Goal: Contribute content

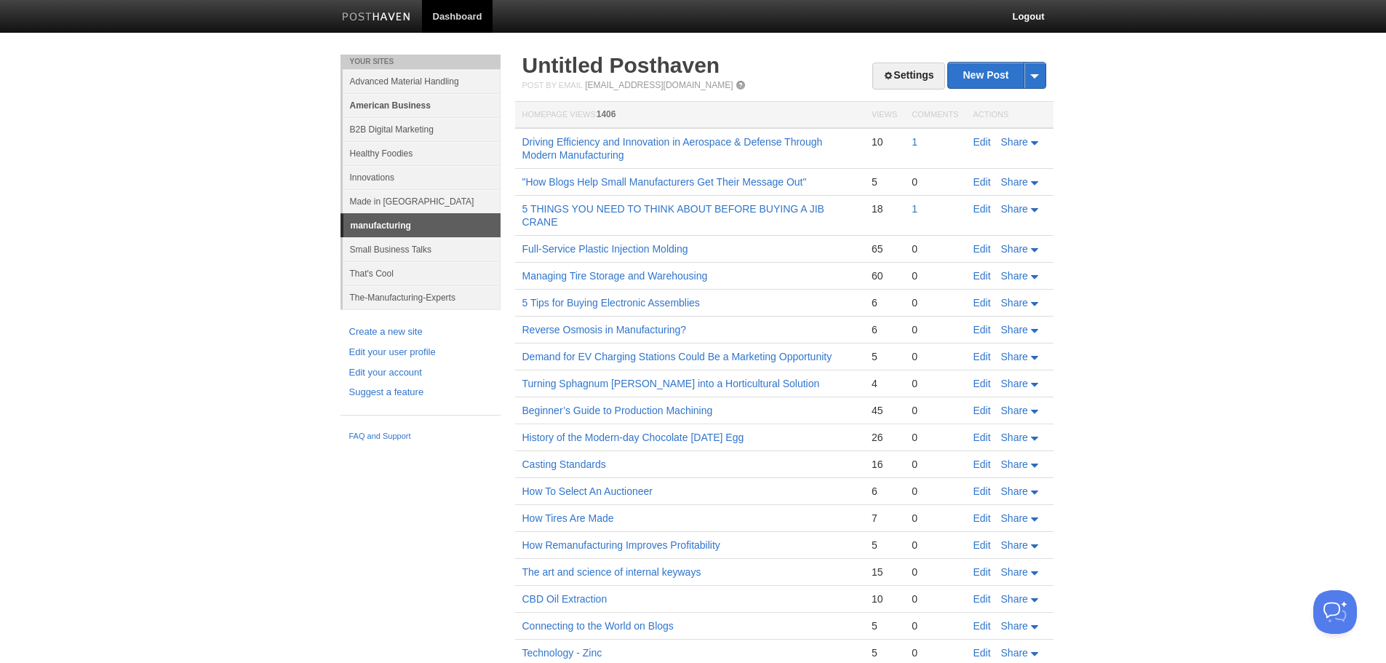
click at [400, 103] on link "American Business" at bounding box center [422, 105] width 158 height 24
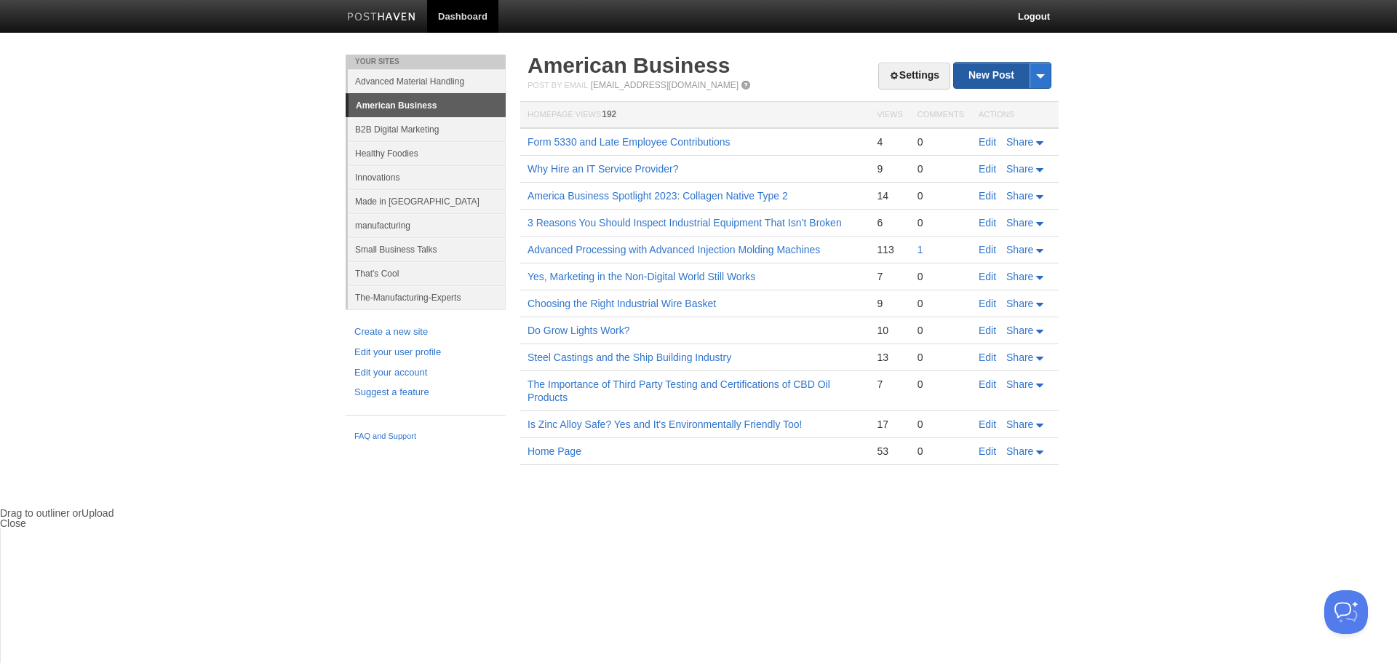
click at [1002, 77] on link "New Post" at bounding box center [1002, 75] width 97 height 25
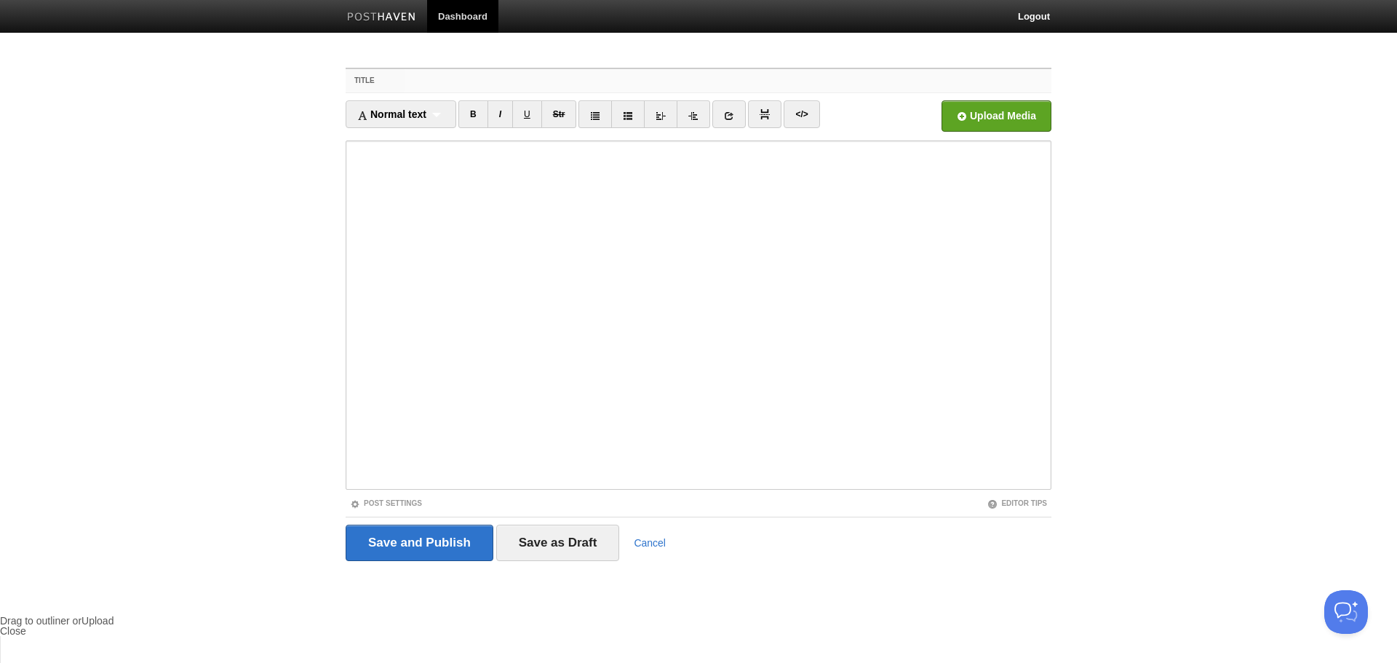
drag, startPoint x: 450, startPoint y: 77, endPoint x: 469, endPoint y: 77, distance: 18.2
click at [451, 77] on input "Title" at bounding box center [728, 80] width 647 height 23
paste input "Finishing Operations in Manufacturing"
type input "Finishing Operations in Manufacturing"
click at [1014, 119] on input "file" at bounding box center [558, 120] width 1102 height 74
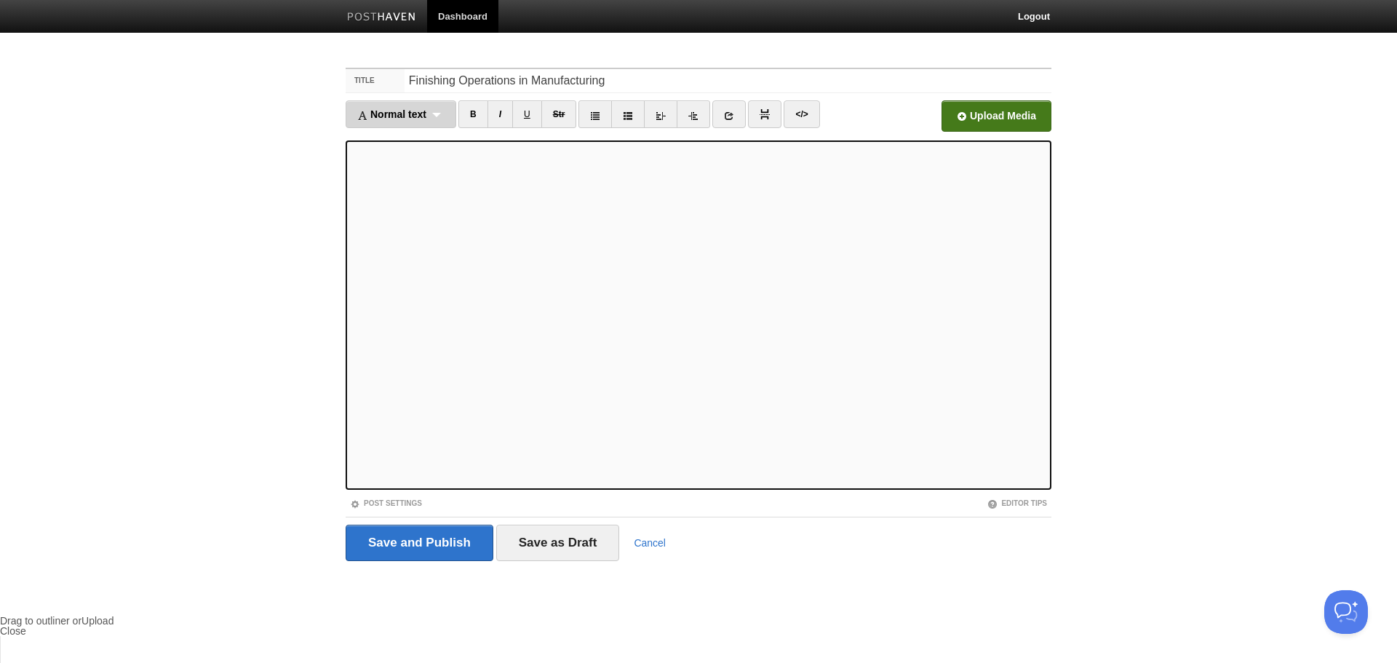
click at [411, 113] on span "Normal text" at bounding box center [391, 114] width 69 height 12
click at [389, 182] on link "Heading 2" at bounding box center [400, 183] width 109 height 22
click at [394, 115] on span "Heading 2" at bounding box center [381, 114] width 49 height 12
click at [395, 183] on link "Heading 2" at bounding box center [390, 183] width 89 height 22
click at [706, 111] on icon at bounding box center [709, 116] width 10 height 10
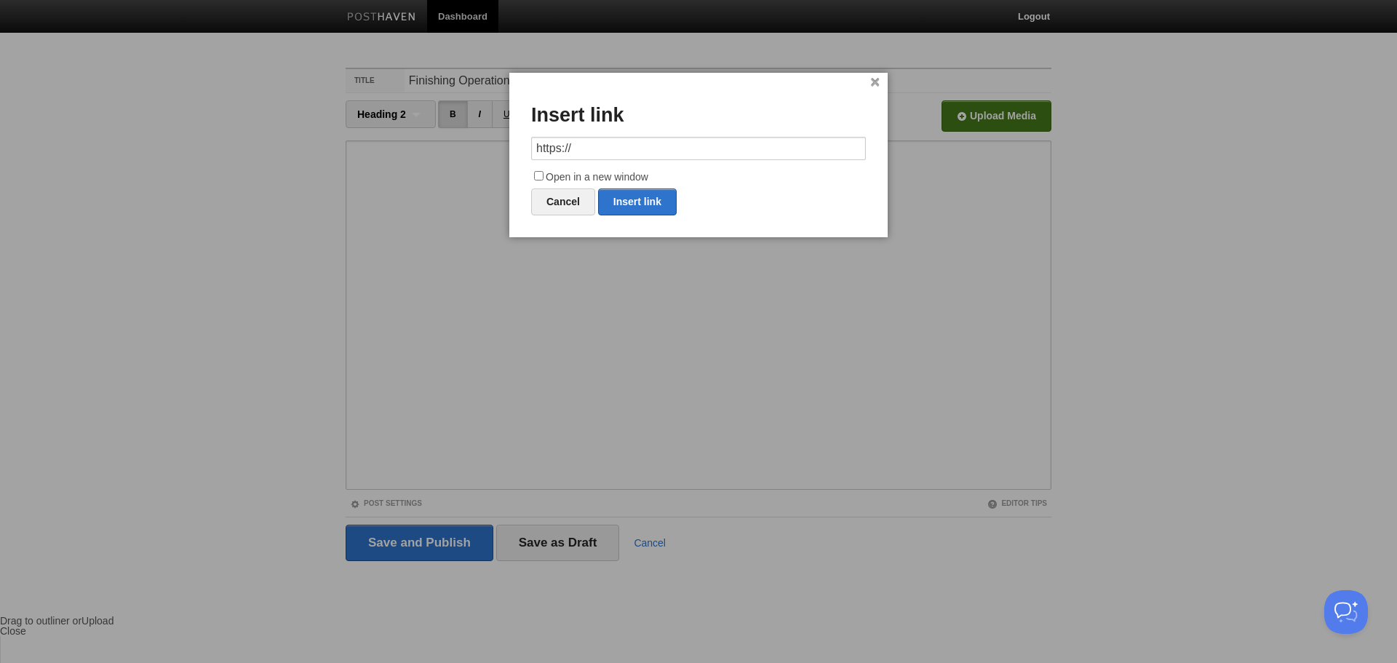
click at [878, 82] on link "×" at bounding box center [874, 83] width 9 height 8
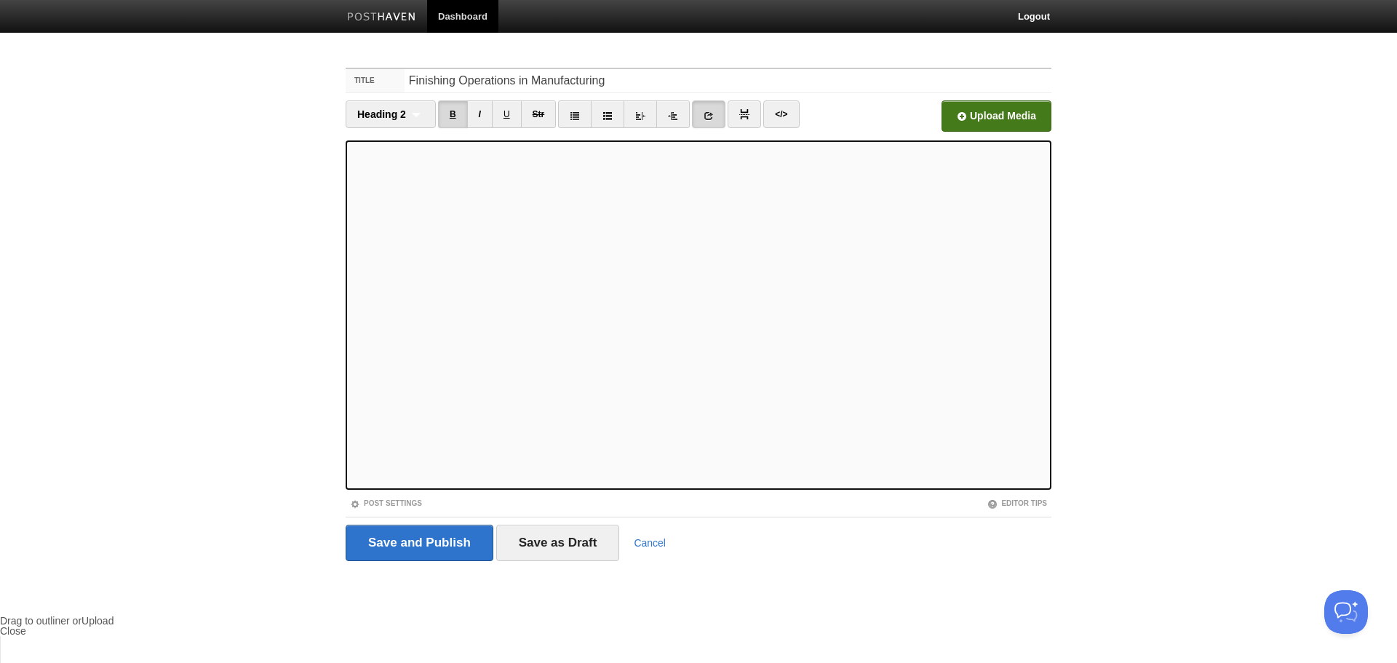
click at [454, 111] on link "B" at bounding box center [453, 114] width 30 height 28
click at [712, 113] on icon at bounding box center [709, 116] width 10 height 10
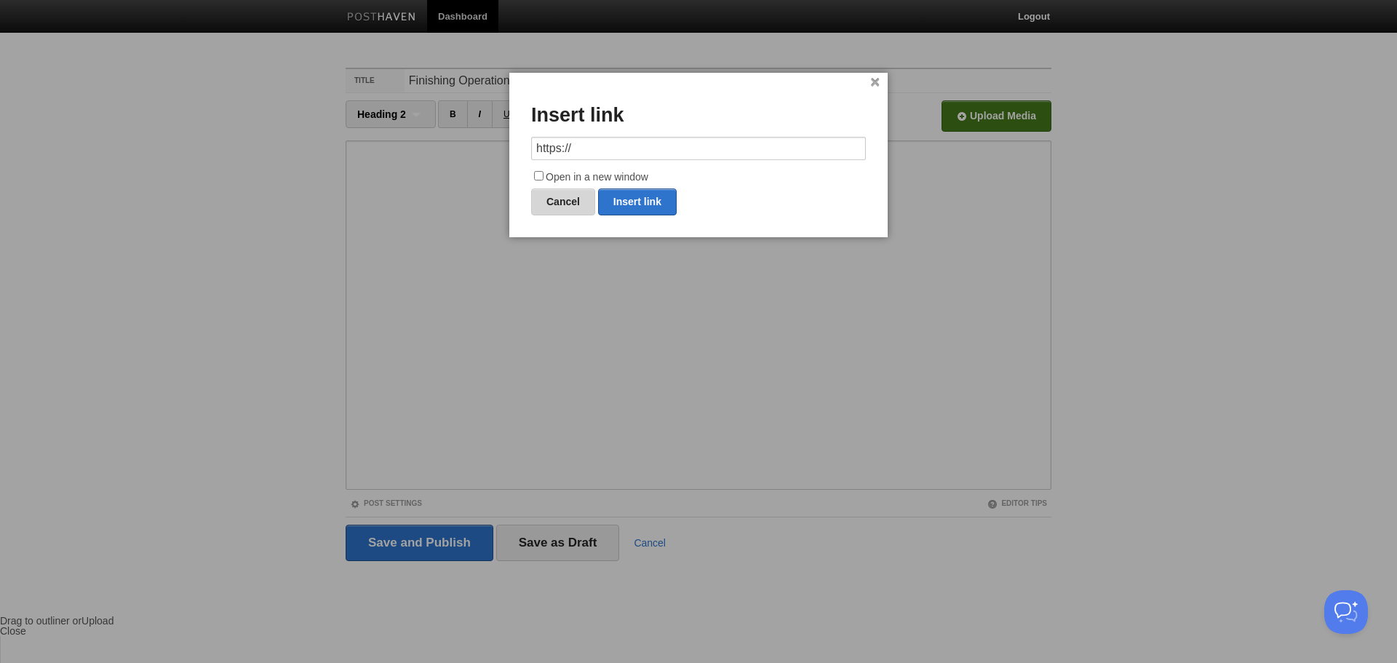
click at [554, 202] on link "Cancel" at bounding box center [563, 201] width 64 height 27
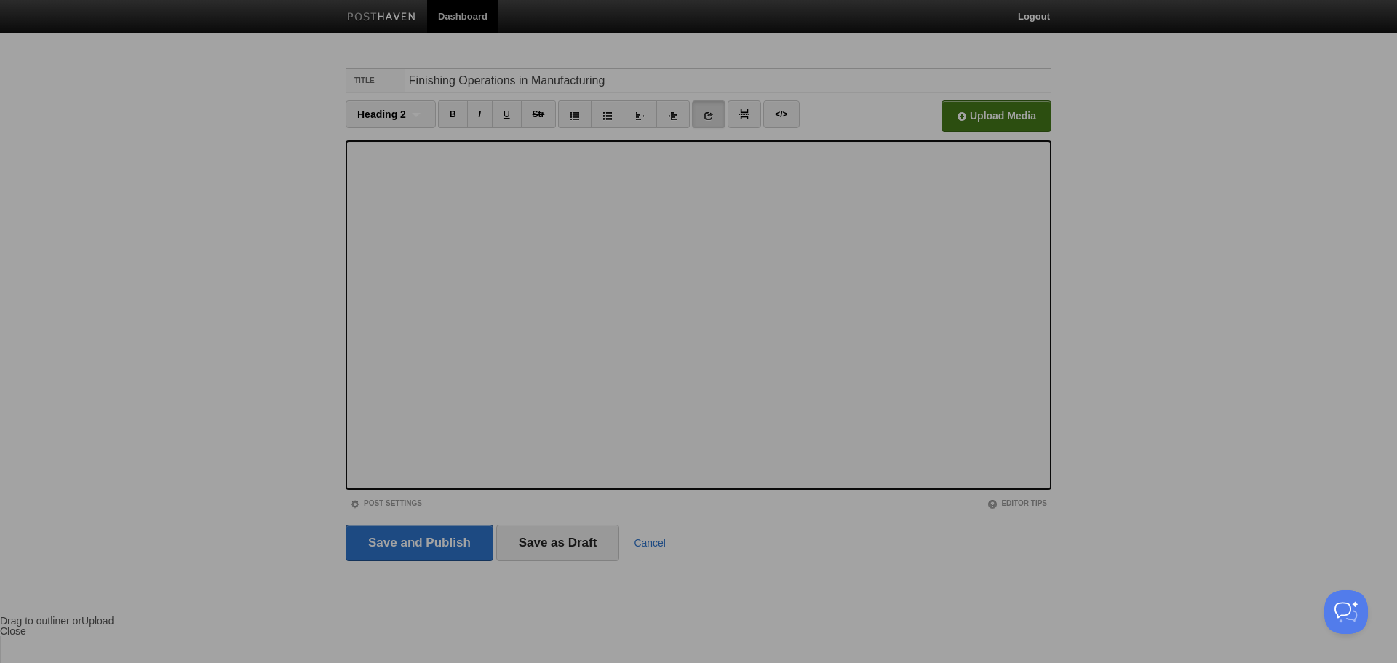
drag, startPoint x: 720, startPoint y: 299, endPoint x: 774, endPoint y: 336, distance: 66.0
click at [721, 301] on div at bounding box center [698, 331] width 1397 height 663
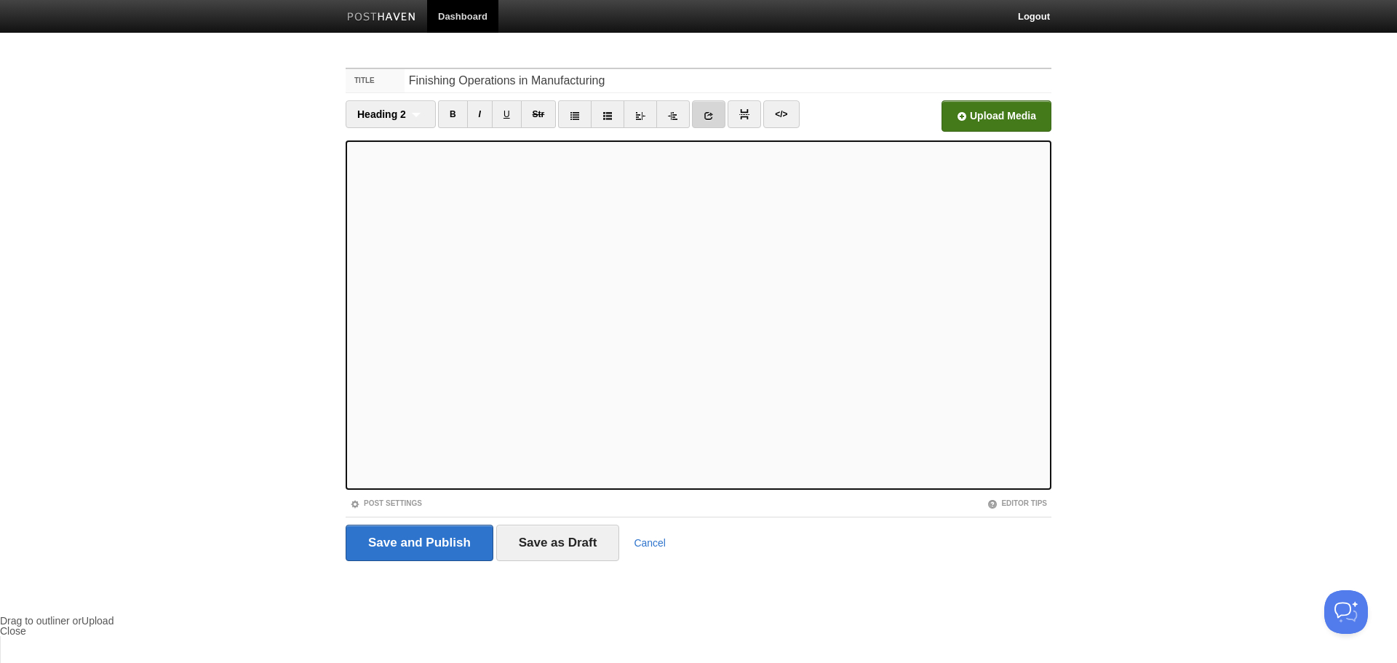
click at [709, 114] on icon at bounding box center [709, 116] width 10 height 10
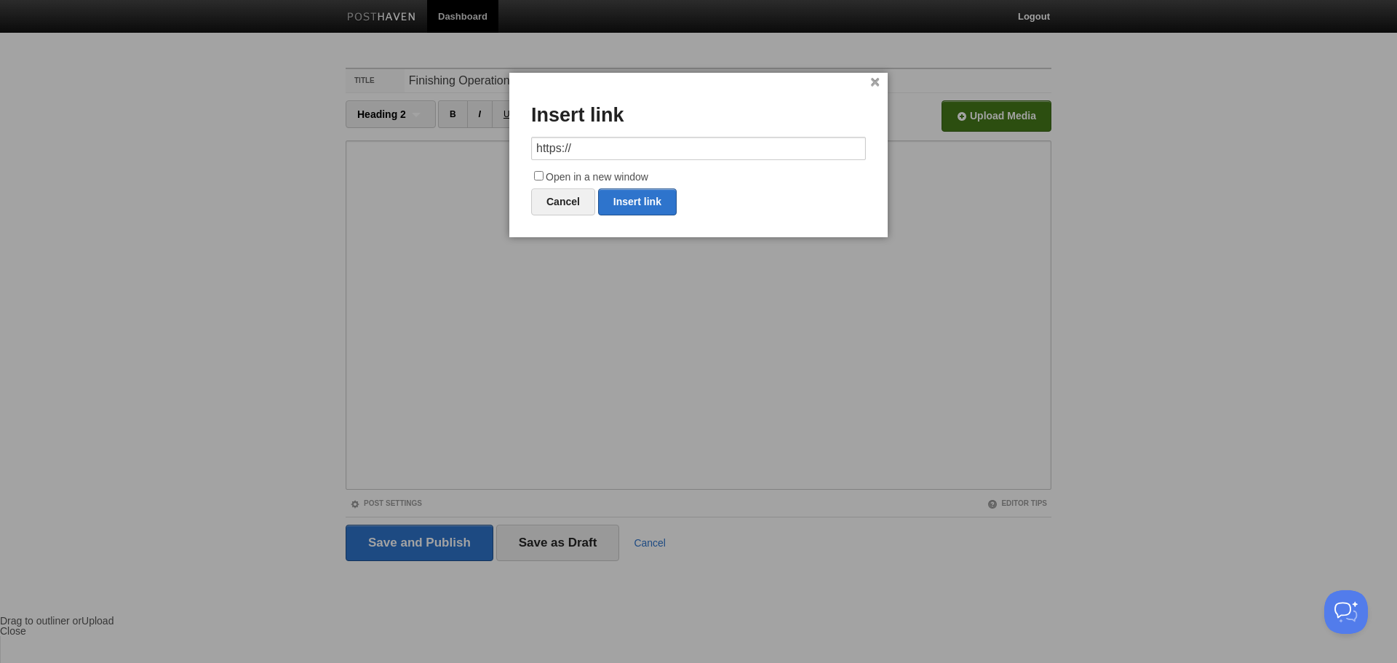
drag, startPoint x: 577, startPoint y: 147, endPoint x: 516, endPoint y: 149, distance: 61.2
click at [516, 149] on div "× Insert link https:// Open in a new window Cancel Insert link" at bounding box center [698, 155] width 378 height 164
type input "[URL][PERSON_NAME][DOMAIN_NAME]"
drag, startPoint x: 540, startPoint y: 172, endPoint x: 568, endPoint y: 193, distance: 34.9
click at [539, 173] on input "Open in a new window" at bounding box center [538, 175] width 9 height 9
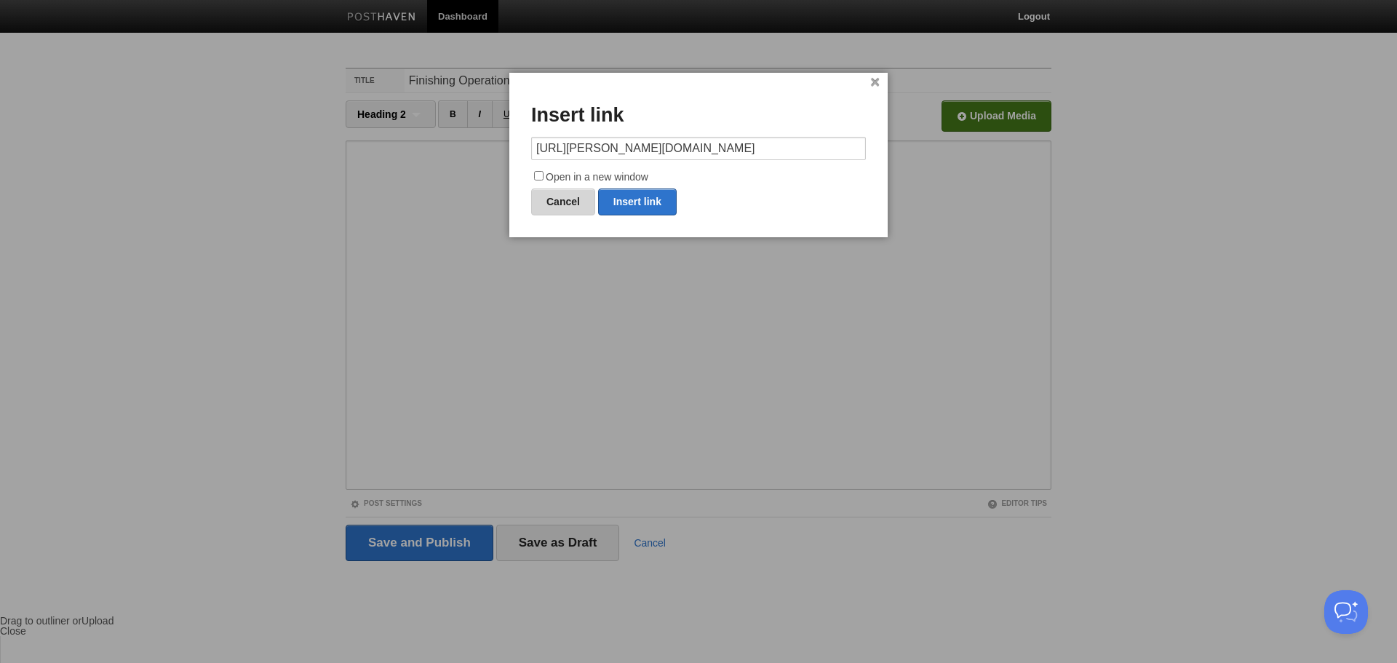
checkbox input "true"
click at [652, 200] on link "Insert link" at bounding box center [637, 201] width 79 height 27
type input "https://"
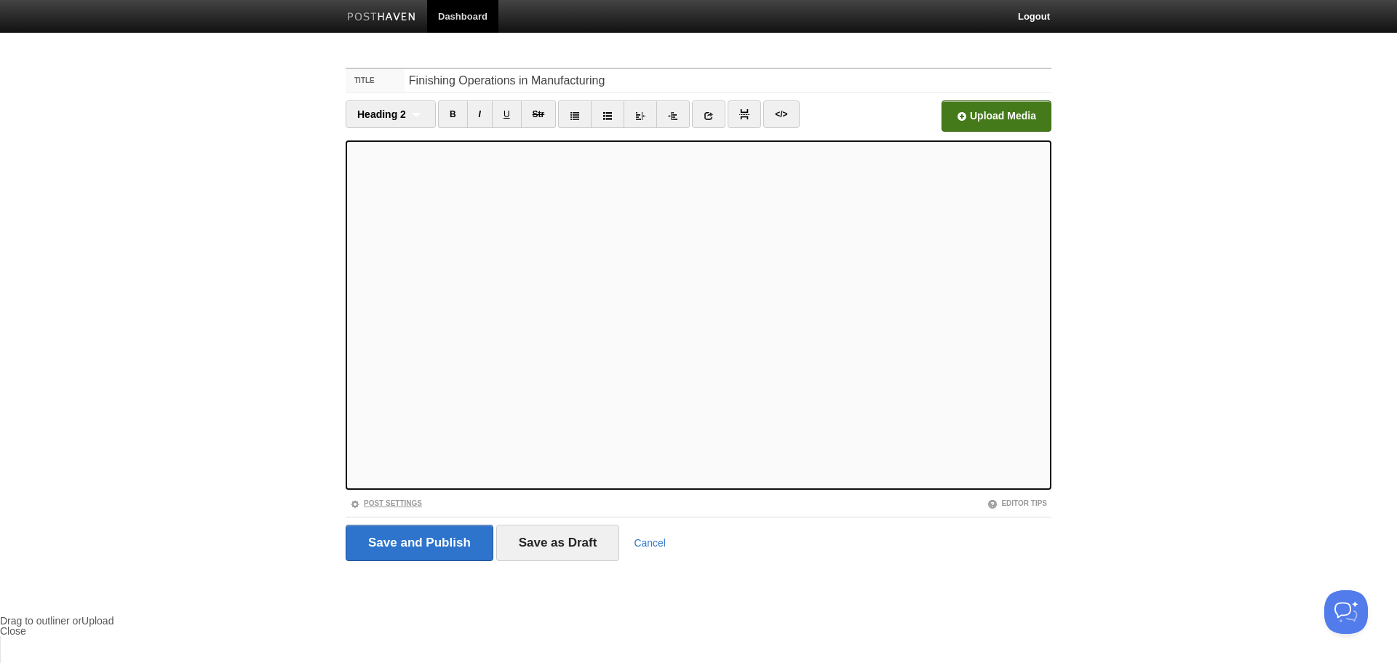
click at [354, 502] on span at bounding box center [355, 504] width 10 height 10
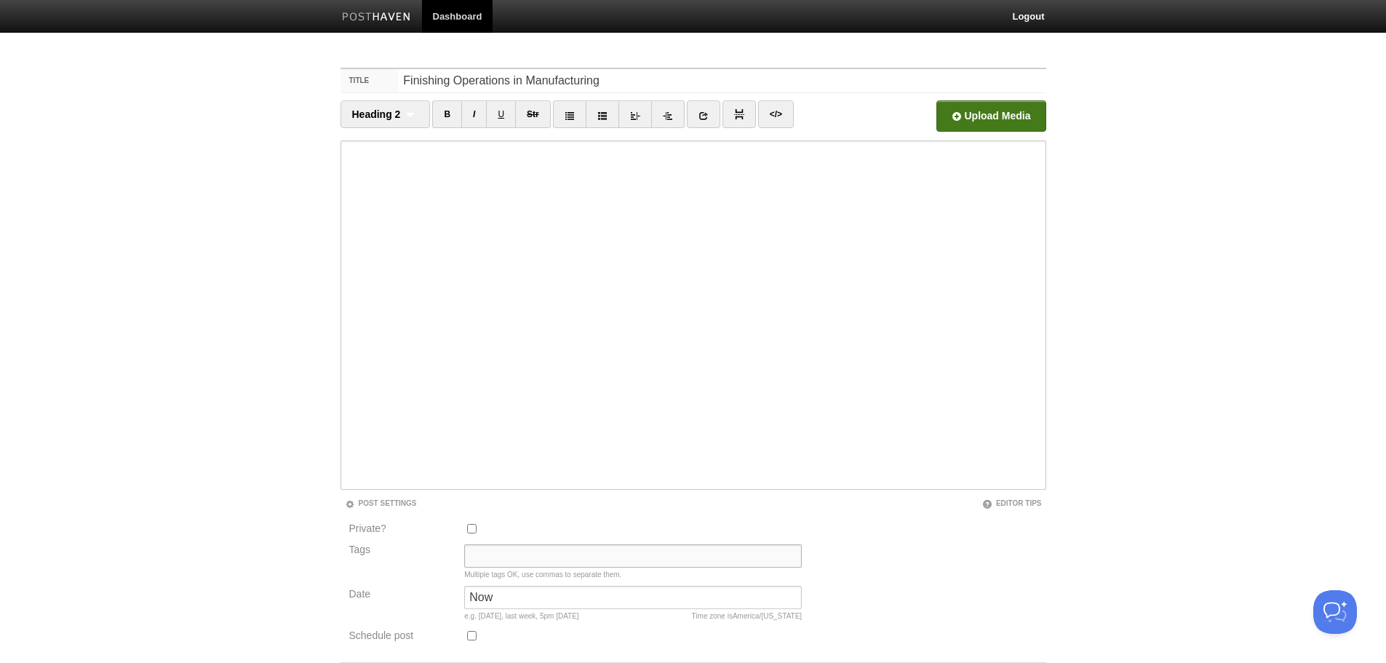
click at [537, 555] on input "Tags" at bounding box center [633, 555] width 338 height 23
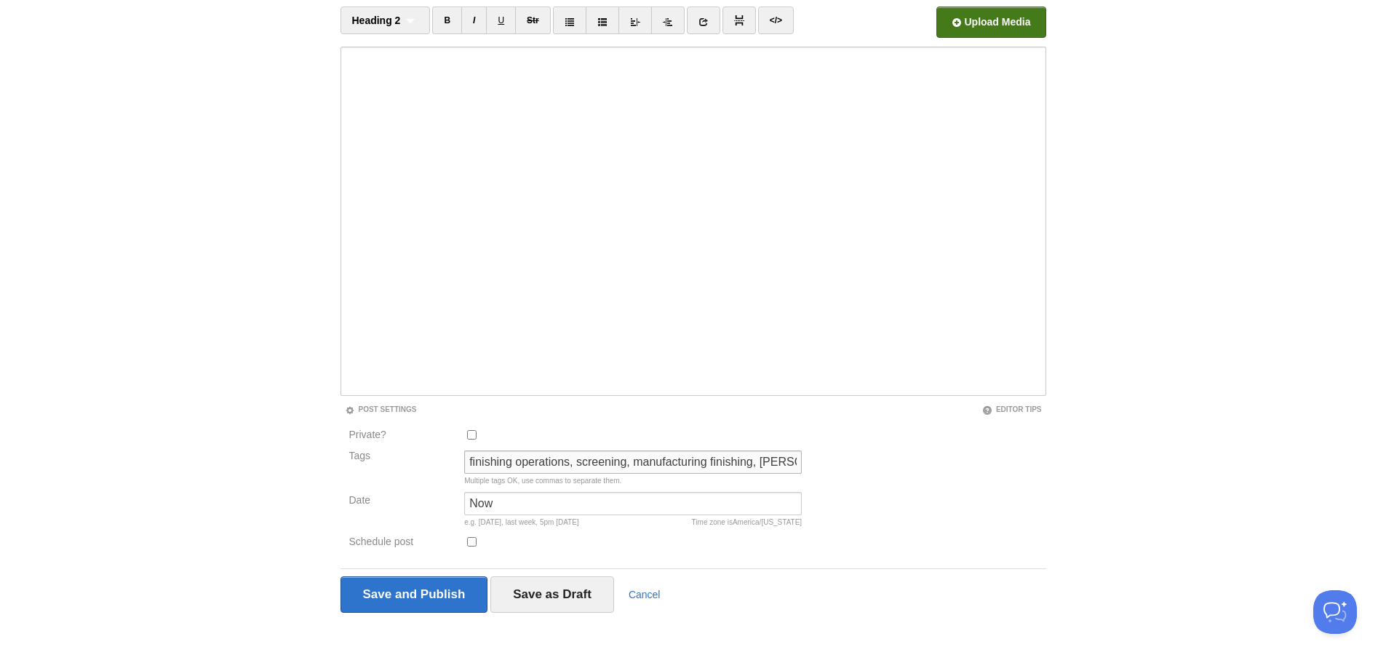
scroll to position [98, 0]
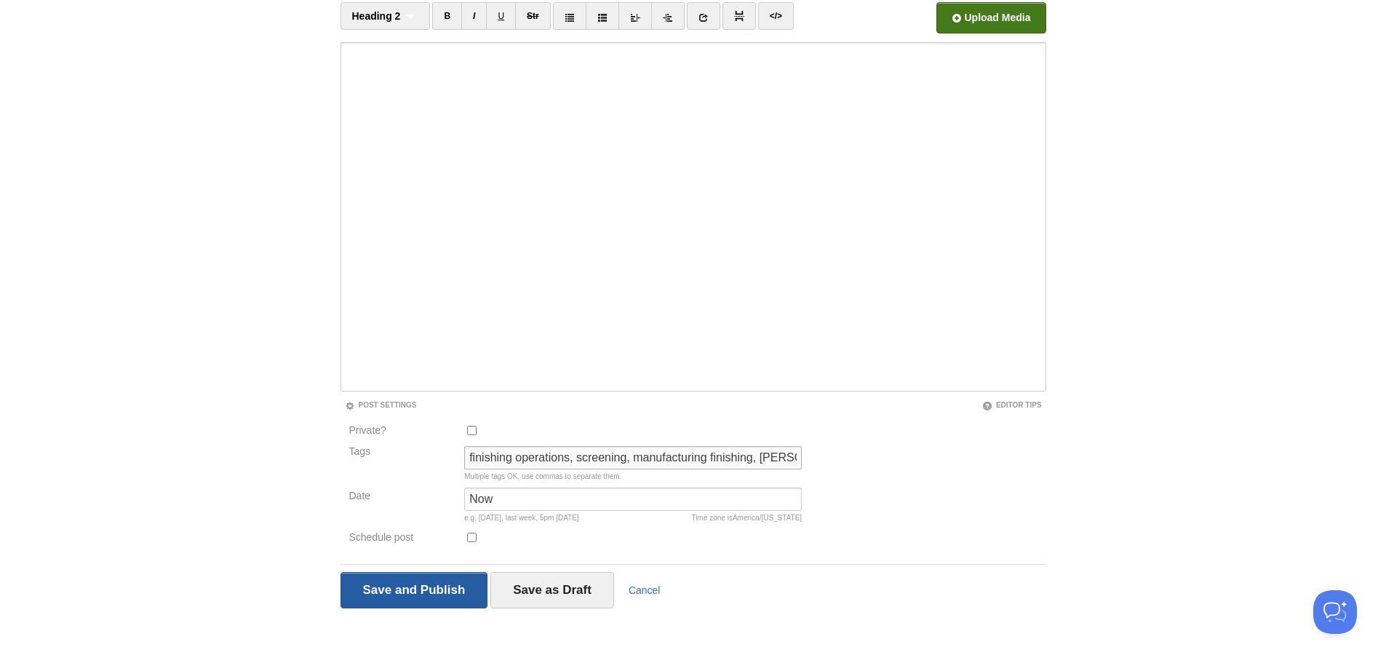
type input "finishing operations, screening, manufacturing finishing, [PERSON_NAME]"
click at [435, 591] on input "Save and Publish" at bounding box center [415, 590] width 148 height 36
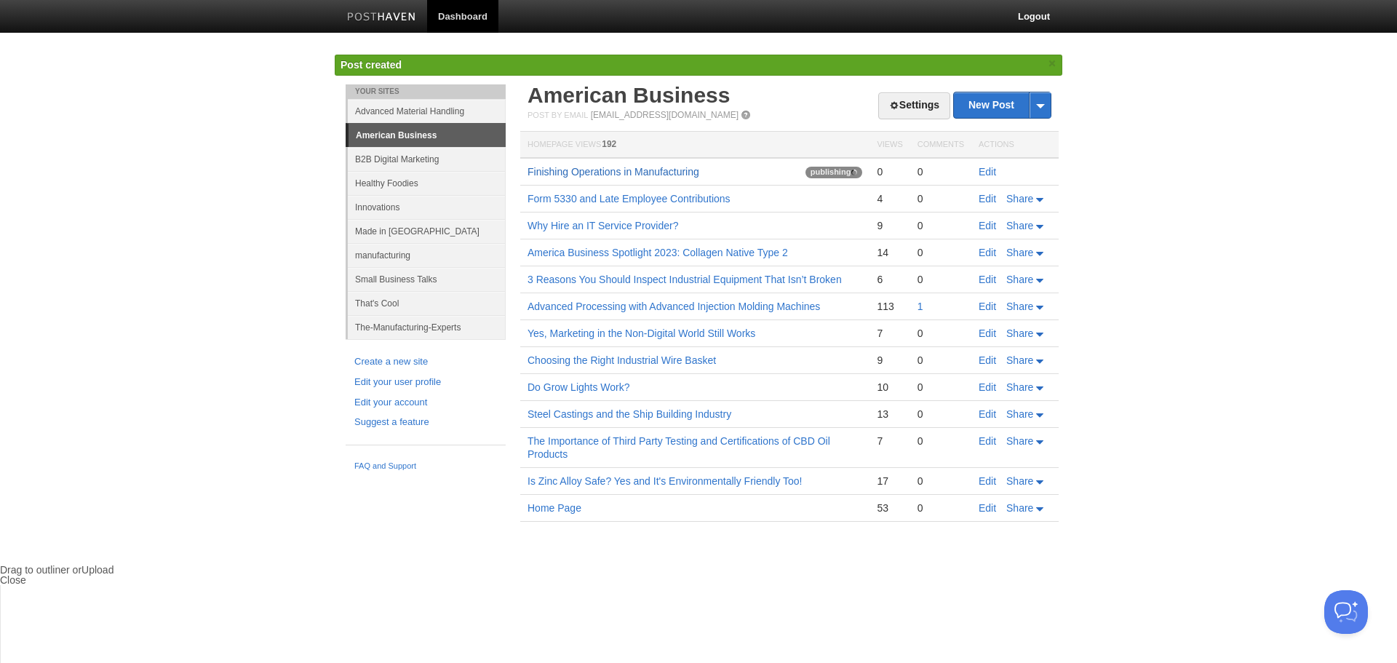
click at [628, 168] on link "Finishing Operations in Manufacturing" at bounding box center [614, 172] width 172 height 12
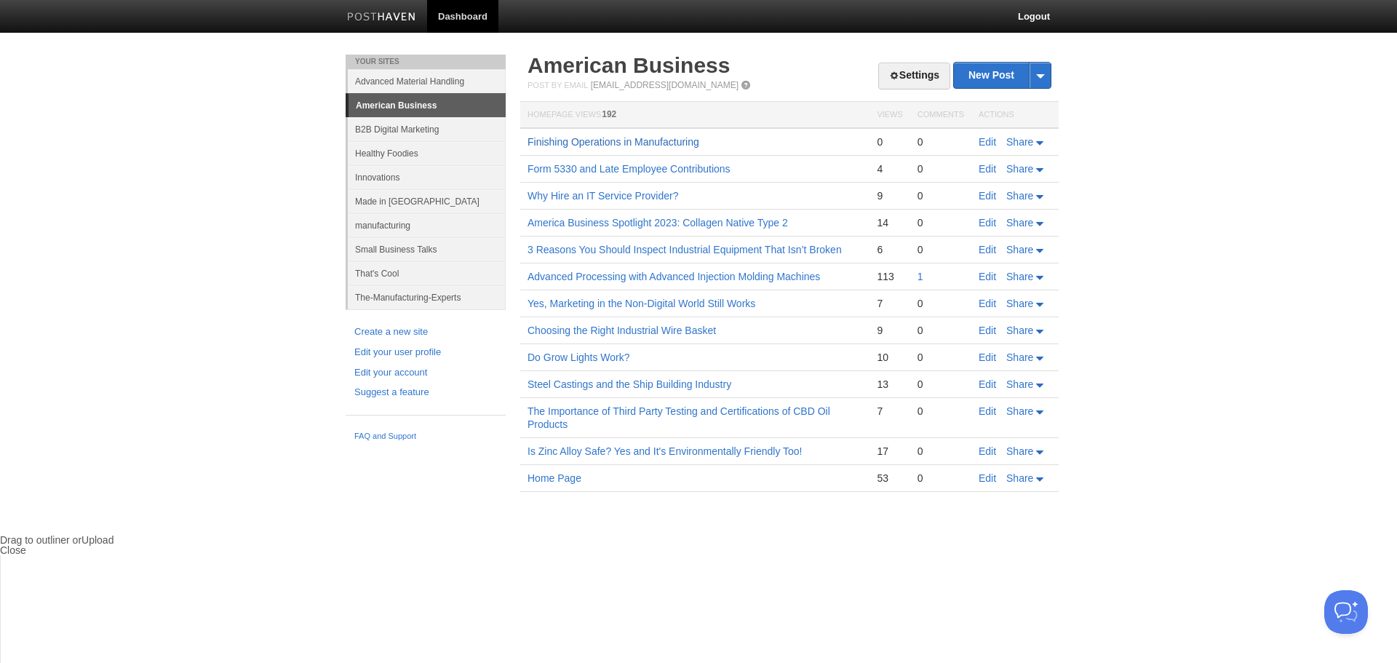
click at [614, 140] on link "Finishing Operations in Manufacturing" at bounding box center [614, 142] width 172 height 12
